Goal: Information Seeking & Learning: Find specific fact

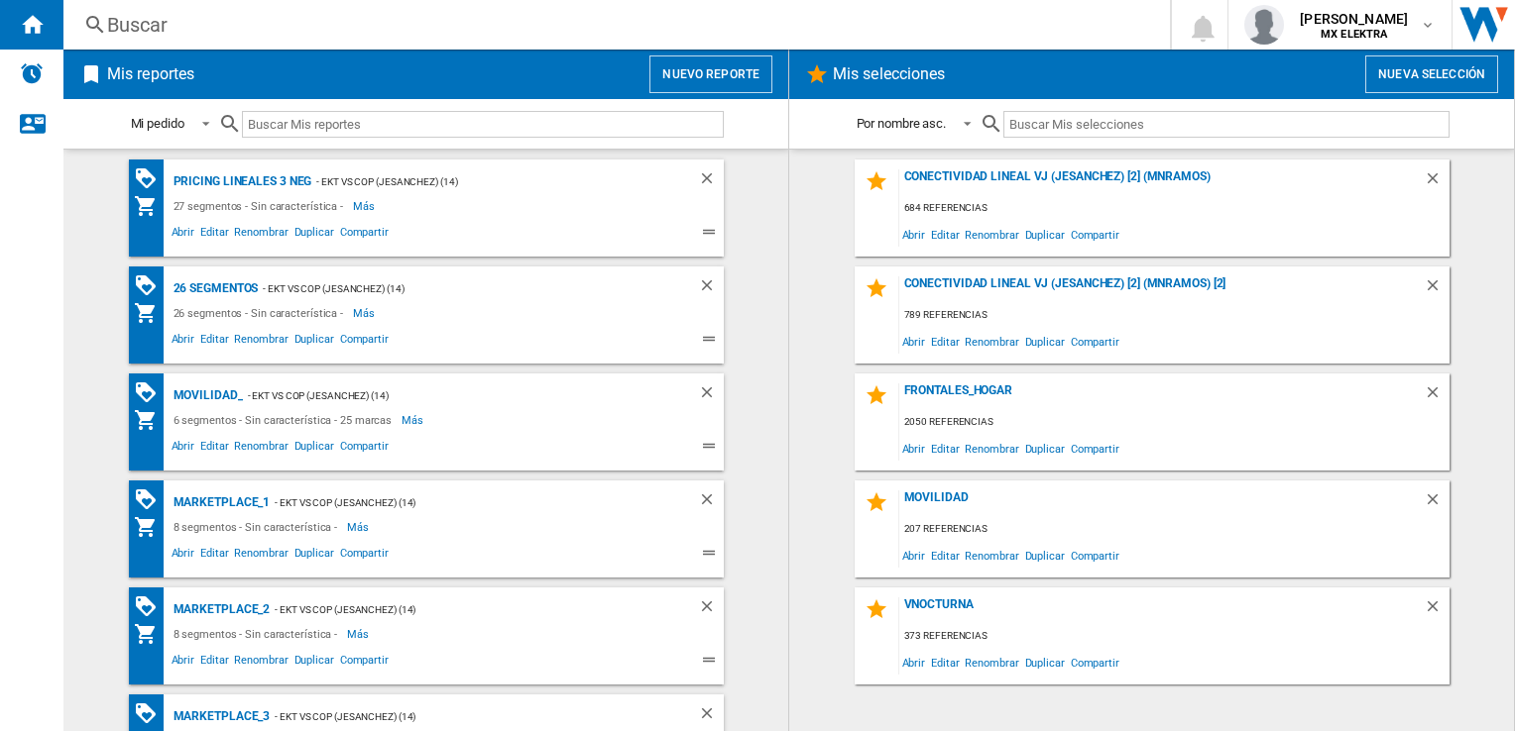
click at [79, 18] on div "Buscar [GEOGRAPHIC_DATA]" at bounding box center [600, 25] width 1074 height 28
click at [110, 27] on div "Buscar" at bounding box center [612, 25] width 1011 height 28
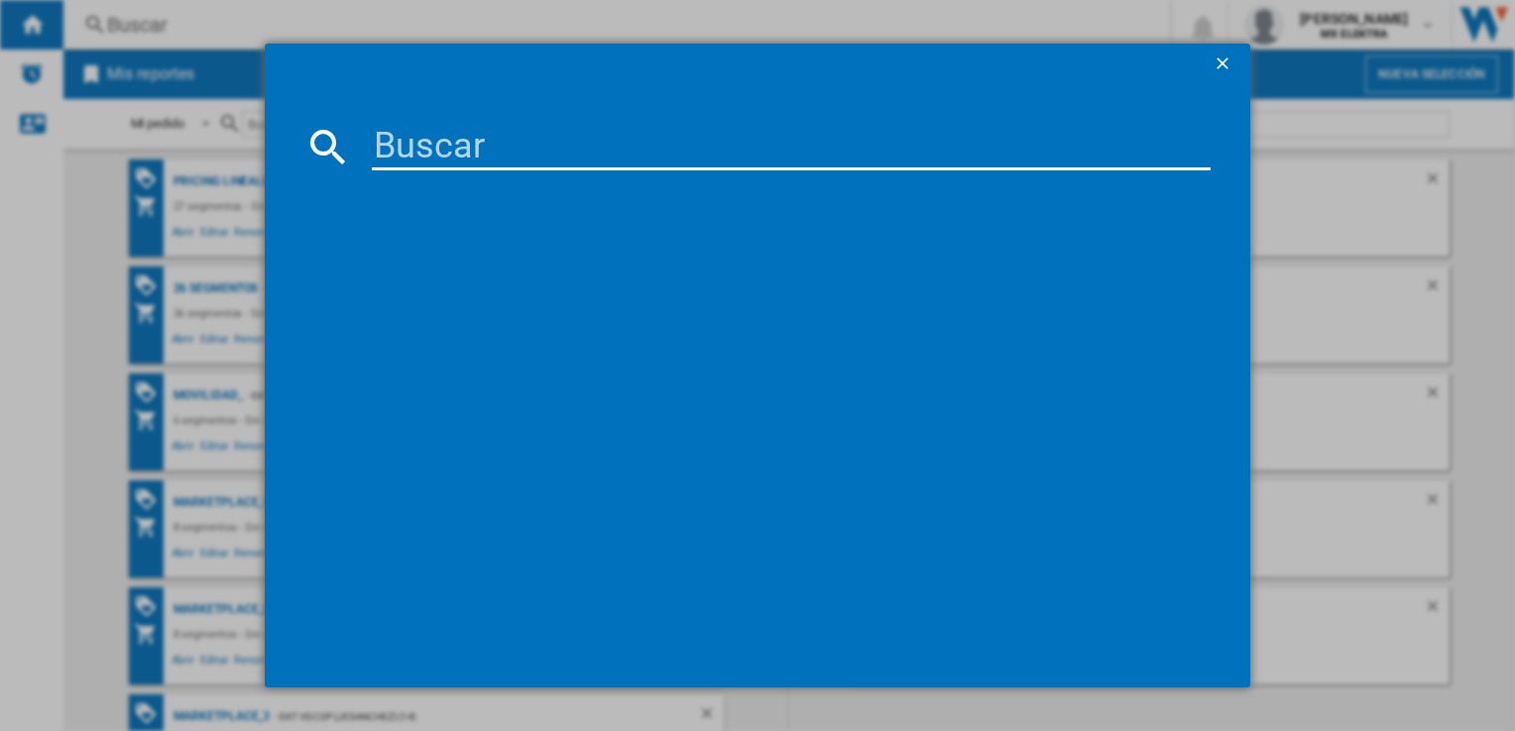
click at [450, 143] on input at bounding box center [791, 147] width 838 height 48
paste input "1300653853"
type input "1300653853"
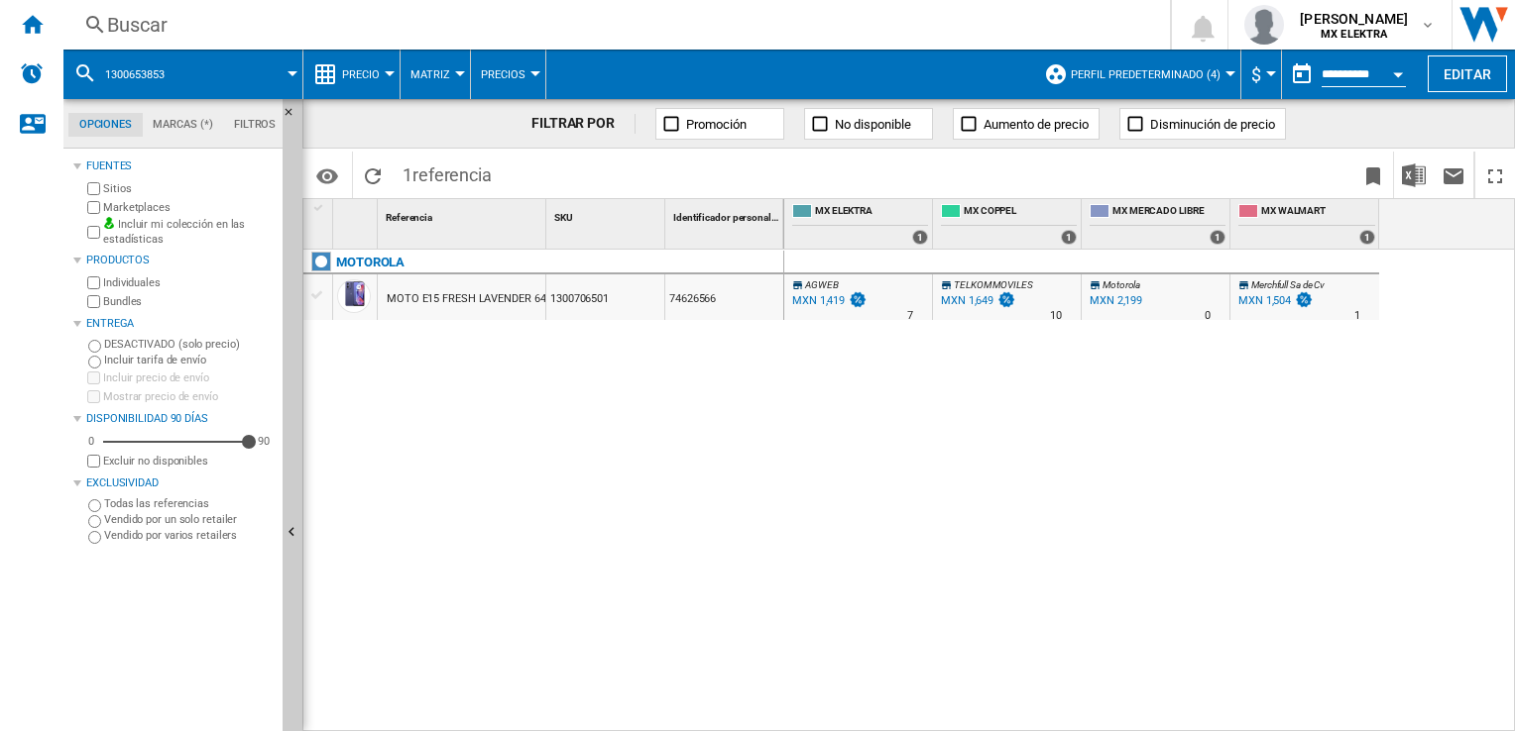
click at [112, 25] on div "Buscar" at bounding box center [612, 25] width 1011 height 28
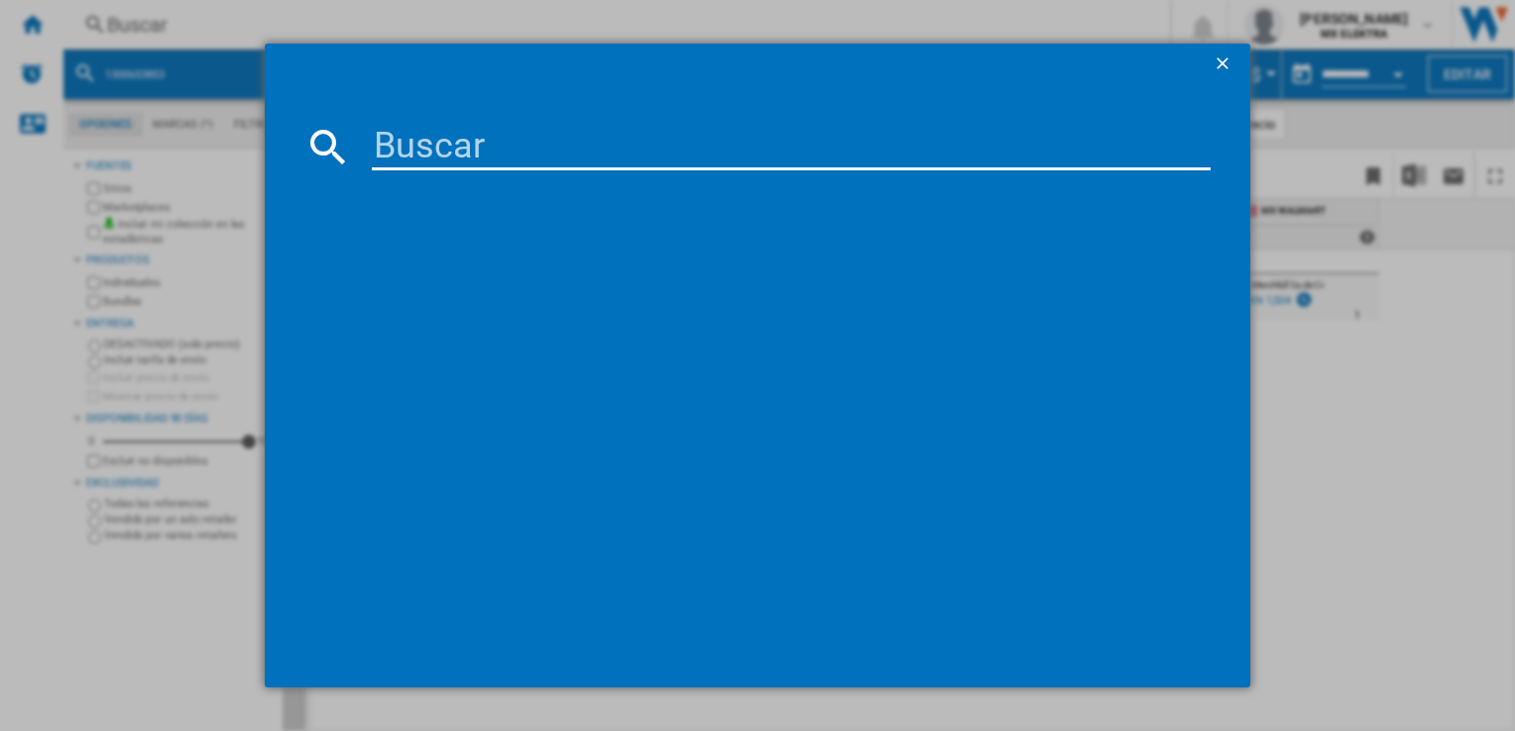
type input "1300447714"
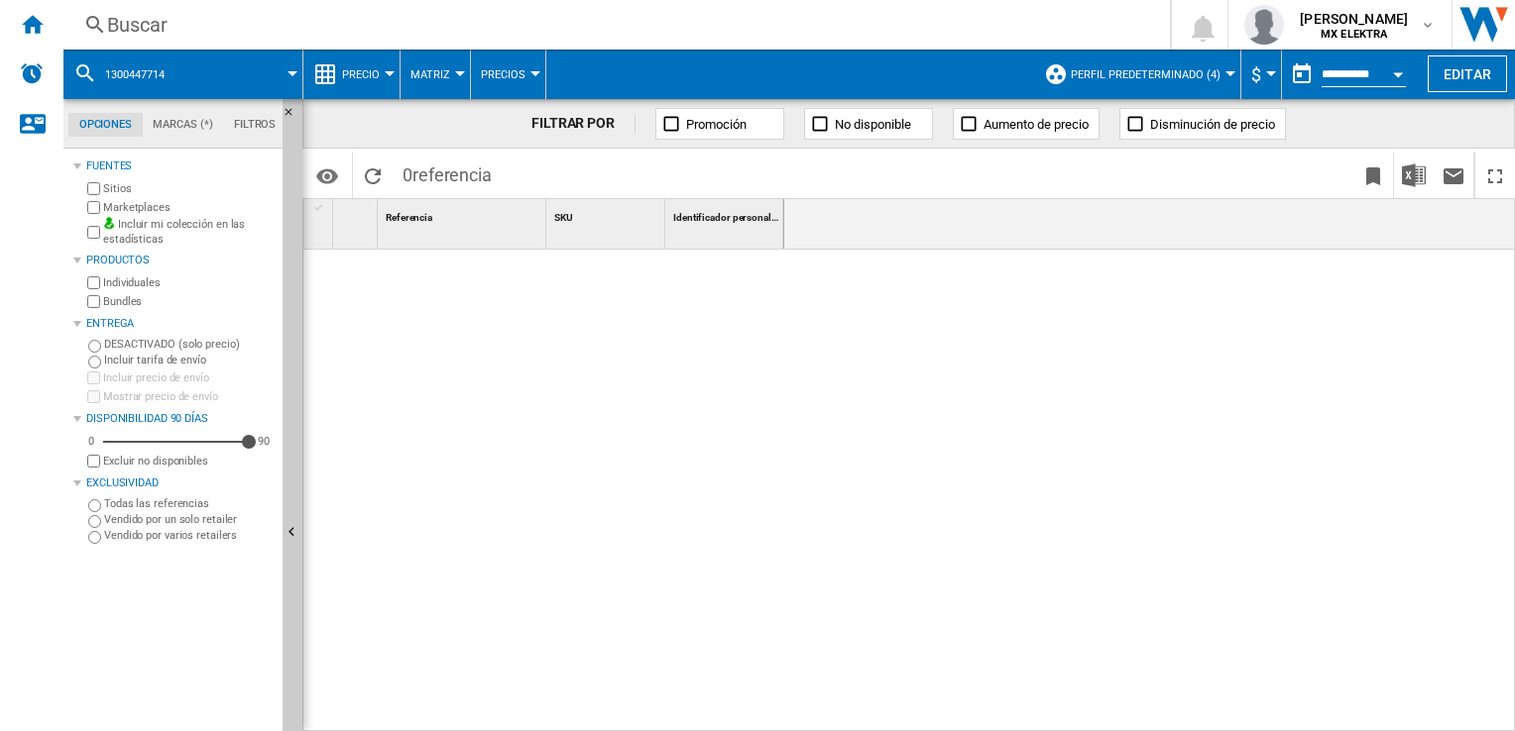
click at [154, 77] on span "1300447714" at bounding box center [134, 74] width 59 height 13
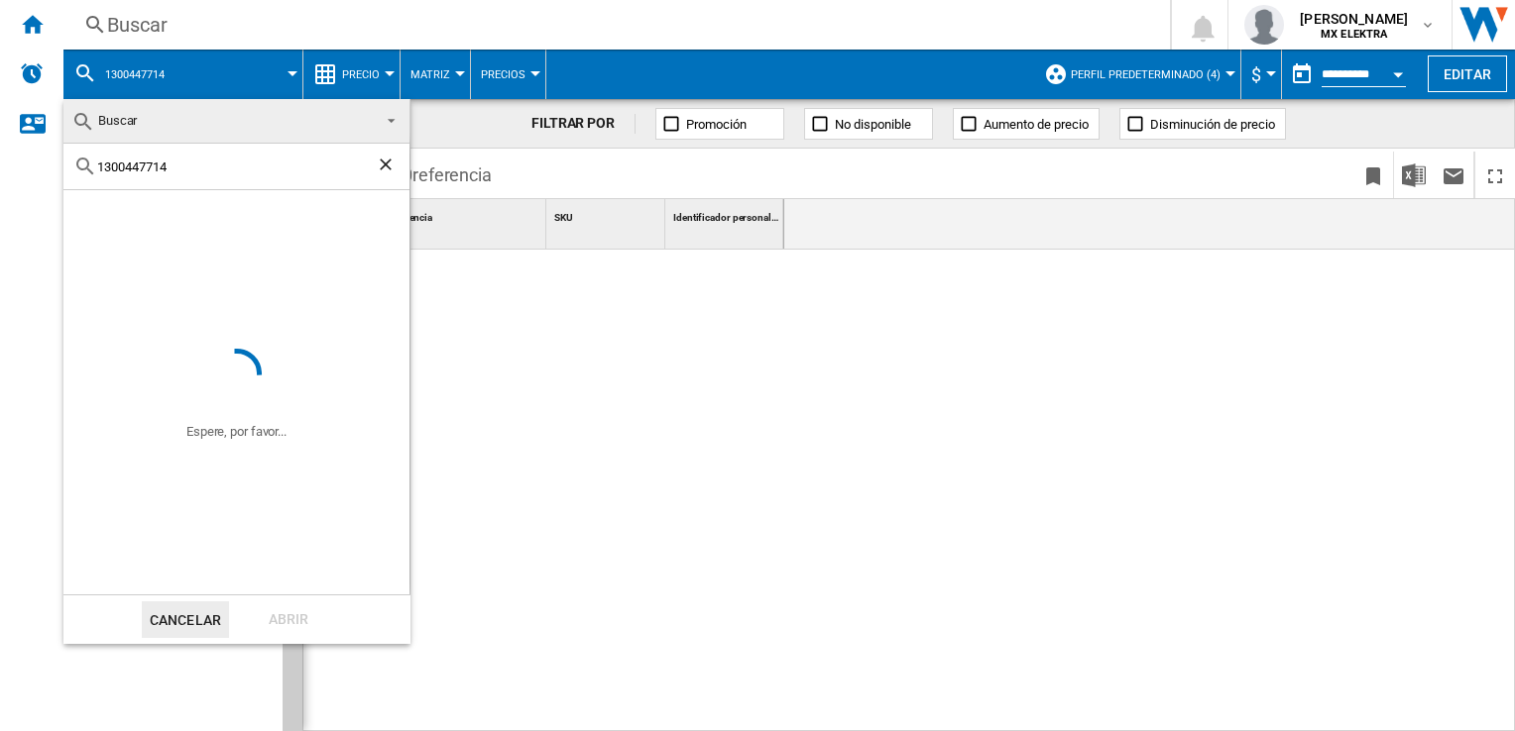
click at [155, 115] on span "Buscar" at bounding box center [220, 121] width 298 height 28
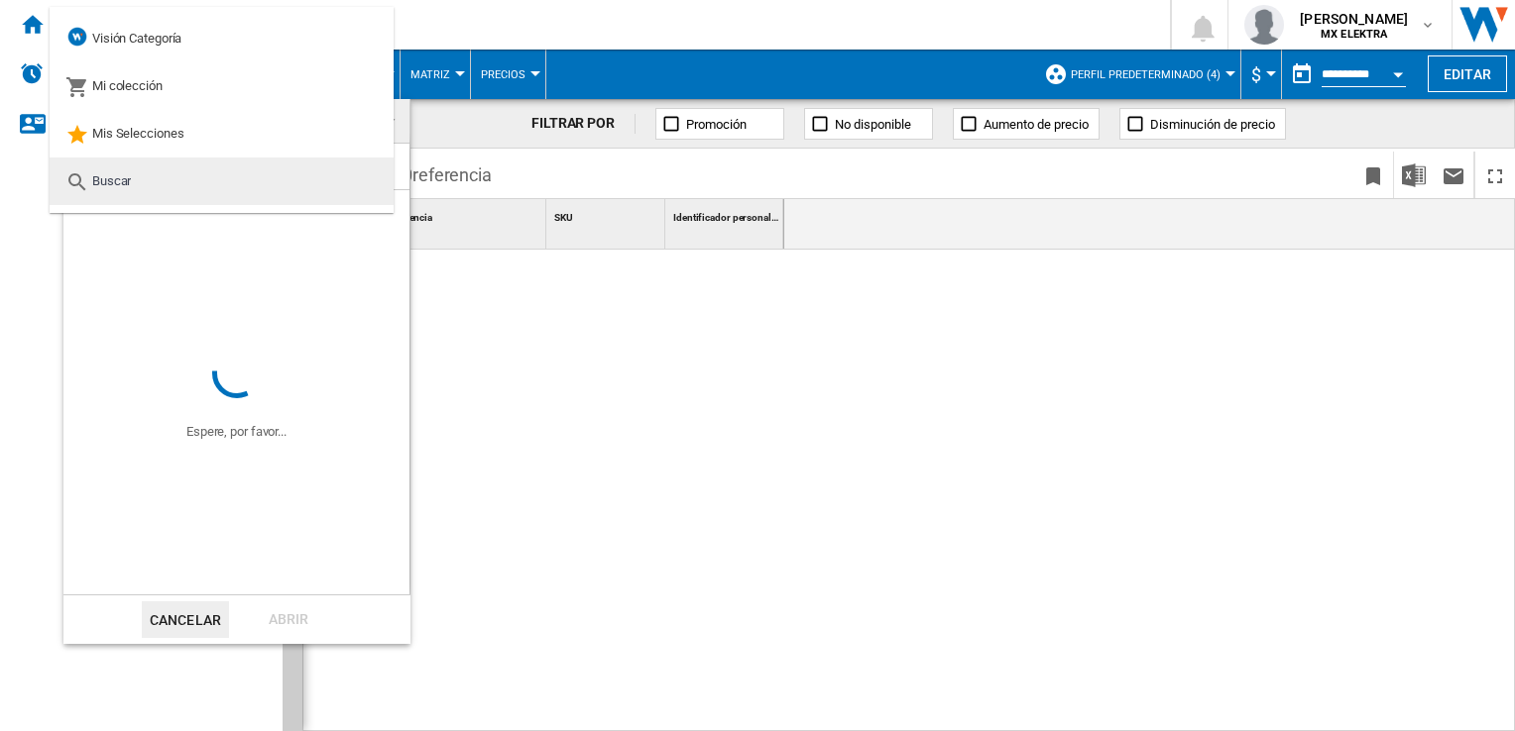
click at [224, 168] on md-option "Buscar" at bounding box center [222, 182] width 344 height 48
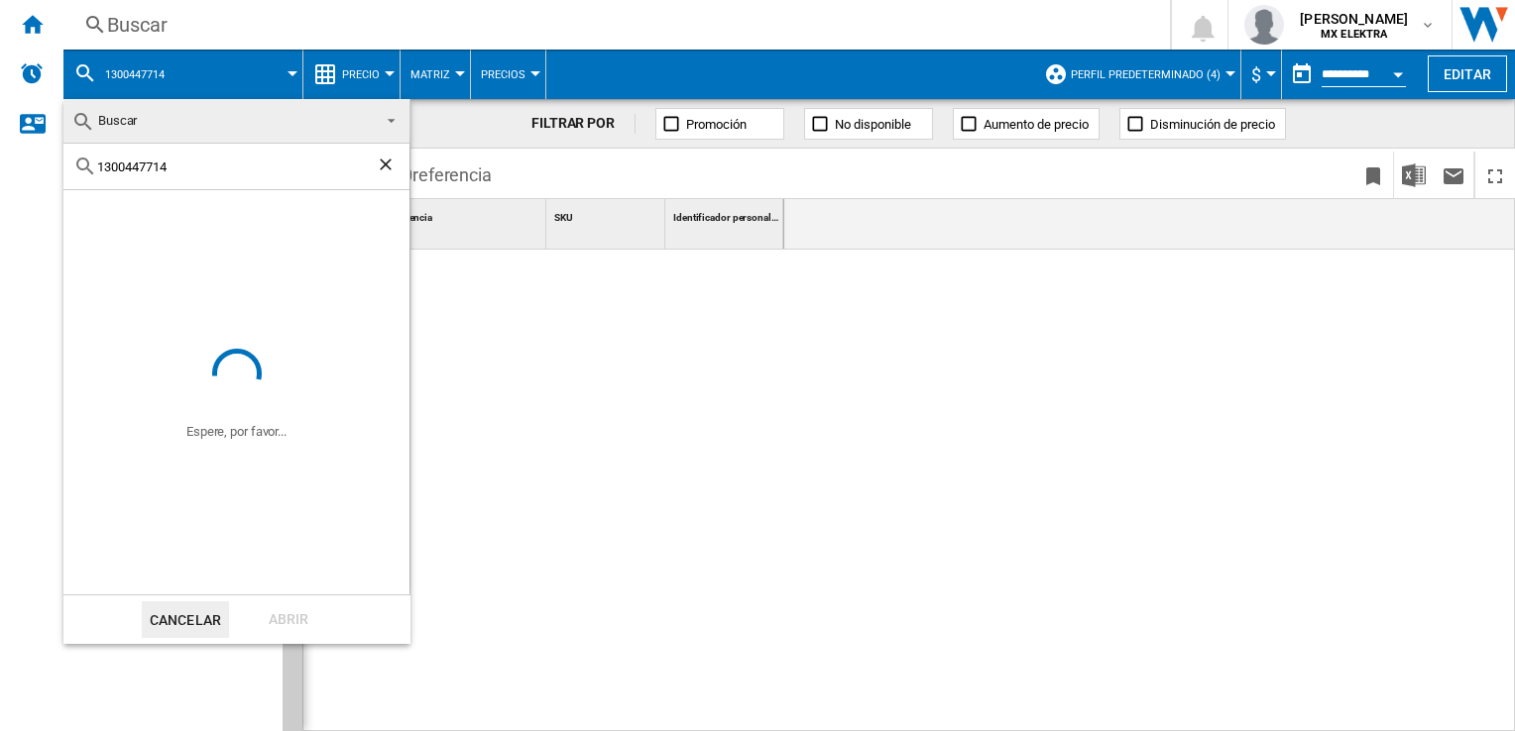
click at [199, 162] on input "1300447714" at bounding box center [236, 167] width 279 height 15
paste input "393638"
type input "1300393638"
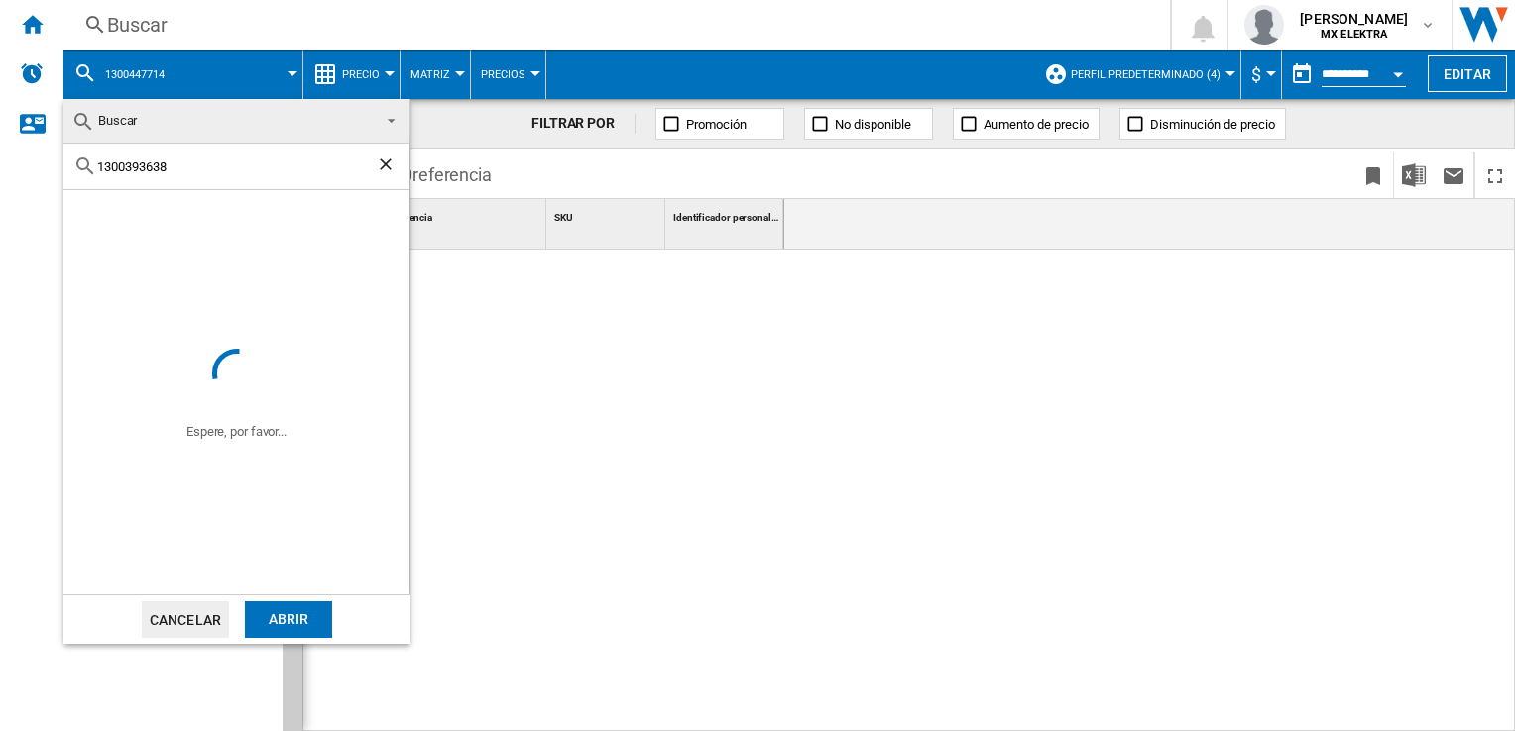
click at [387, 168] on ng-md-icon "Borrar búsqueda" at bounding box center [388, 167] width 24 height 24
click at [461, 131] on md-backdrop at bounding box center [757, 365] width 1515 height 731
